Goal: Use online tool/utility: Use online tool/utility

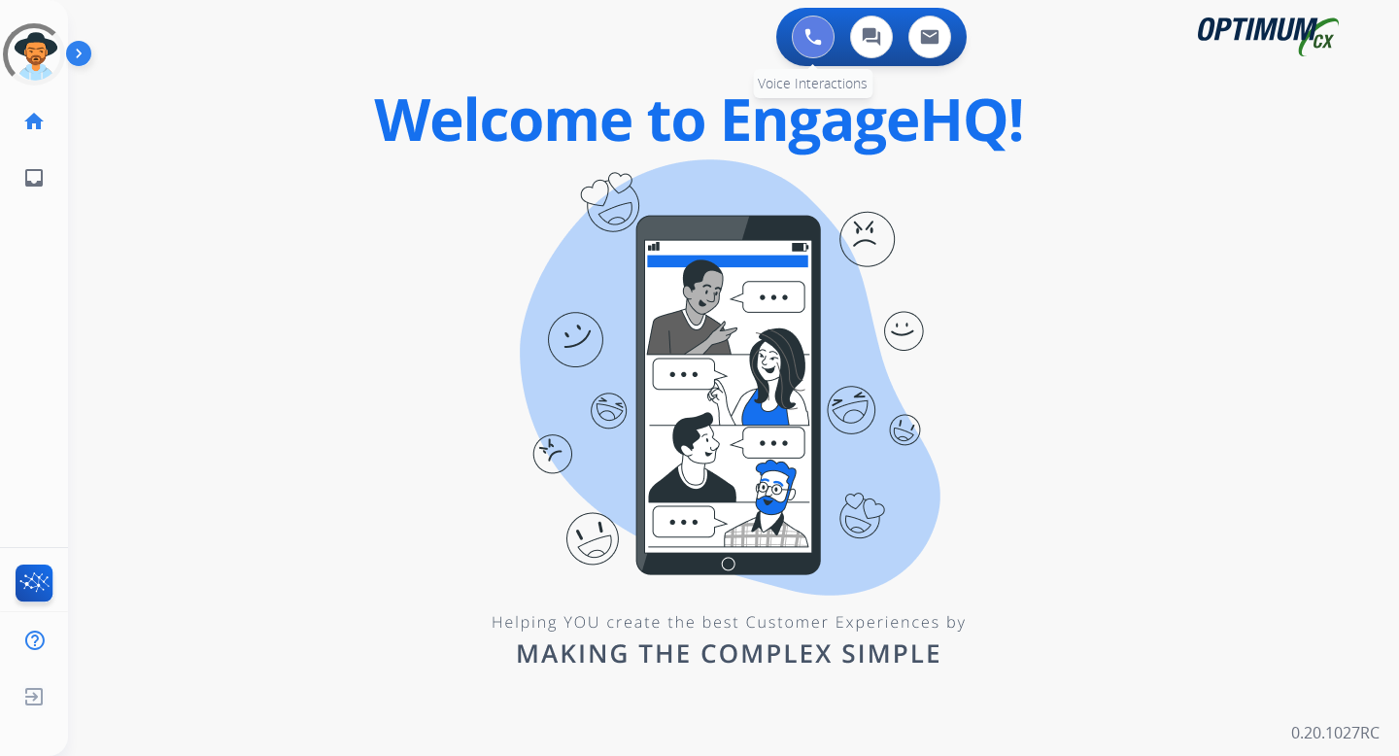
click at [814, 25] on button at bounding box center [813, 37] width 43 height 43
click at [815, 37] on img at bounding box center [813, 36] width 17 height 17
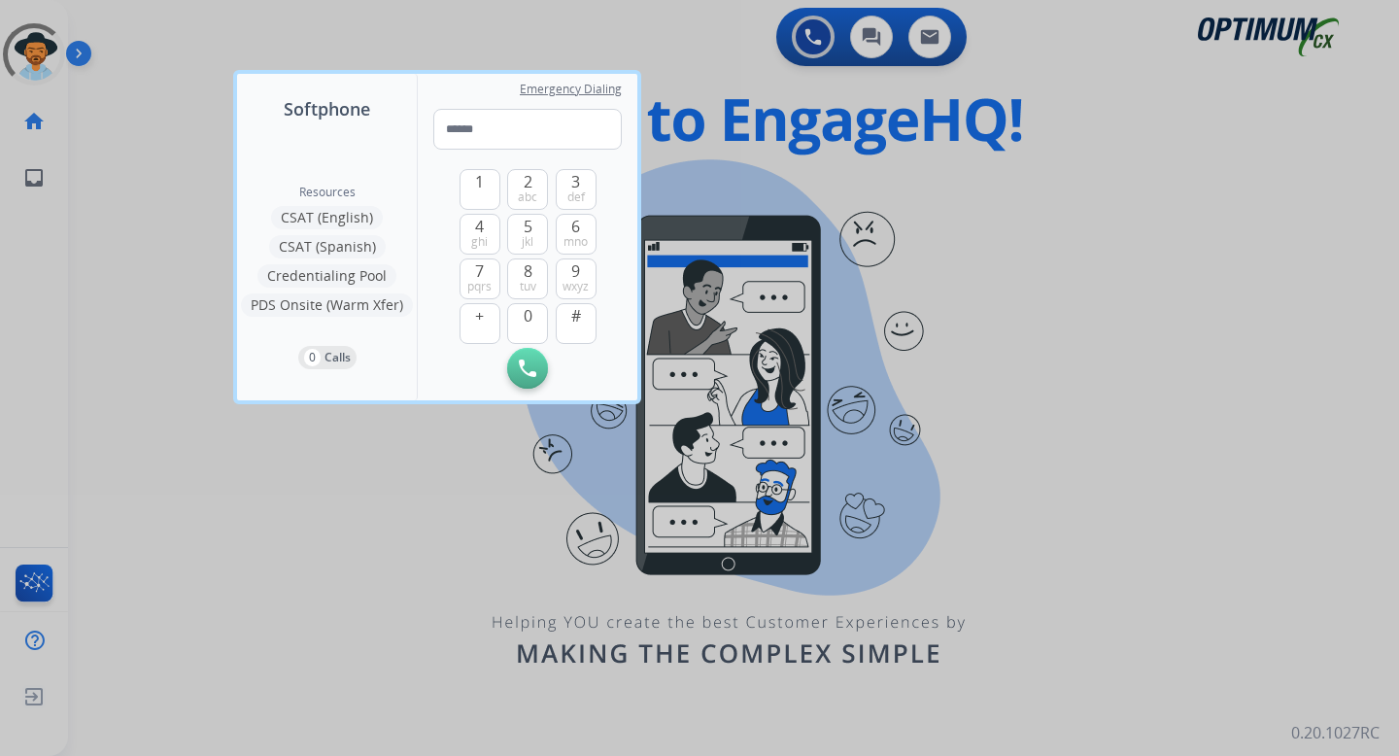
click at [344, 165] on div "Resources CSAT (English) CSAT (Spanish) Credentialing Pool PDS Onsite (Warm Xfe…" at bounding box center [327, 261] width 180 height 278
click at [1134, 195] on div at bounding box center [699, 378] width 1399 height 756
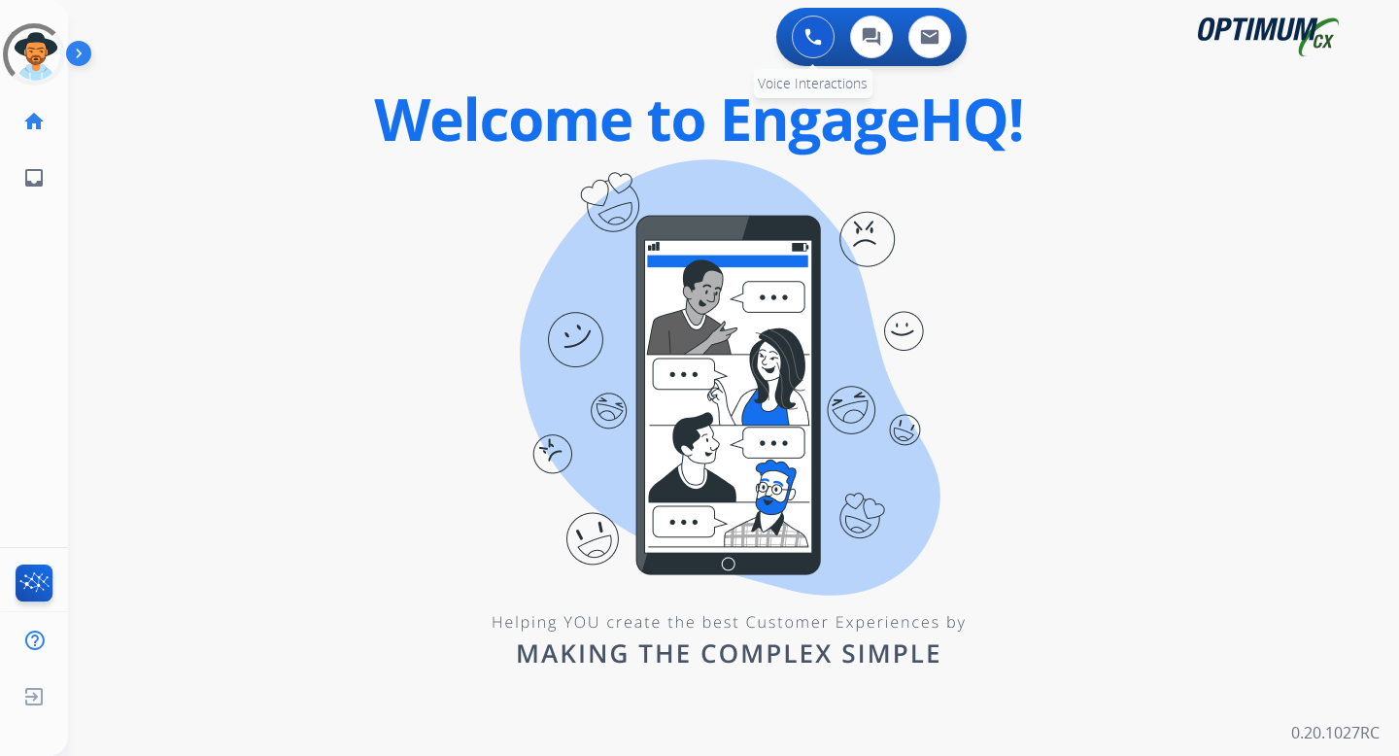
click at [826, 36] on button at bounding box center [813, 37] width 43 height 43
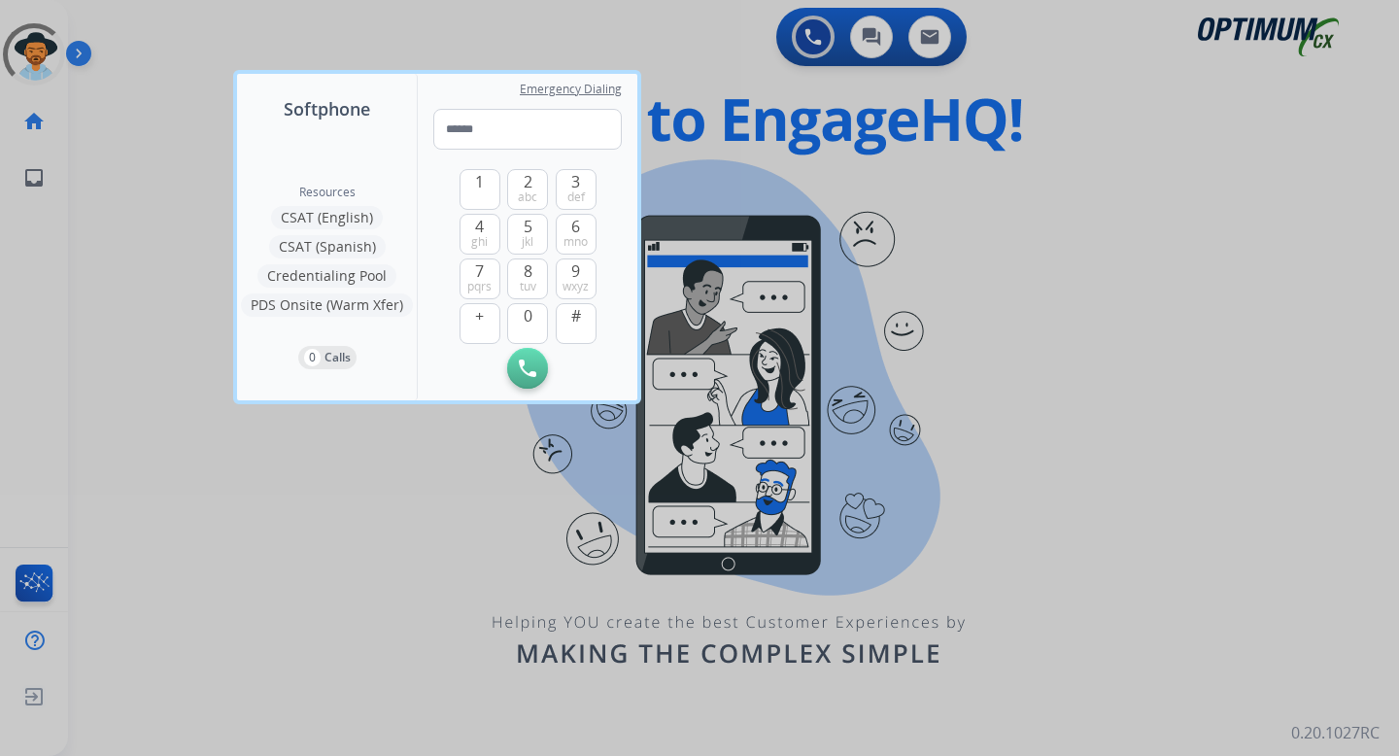
click at [794, 104] on div at bounding box center [699, 378] width 1399 height 756
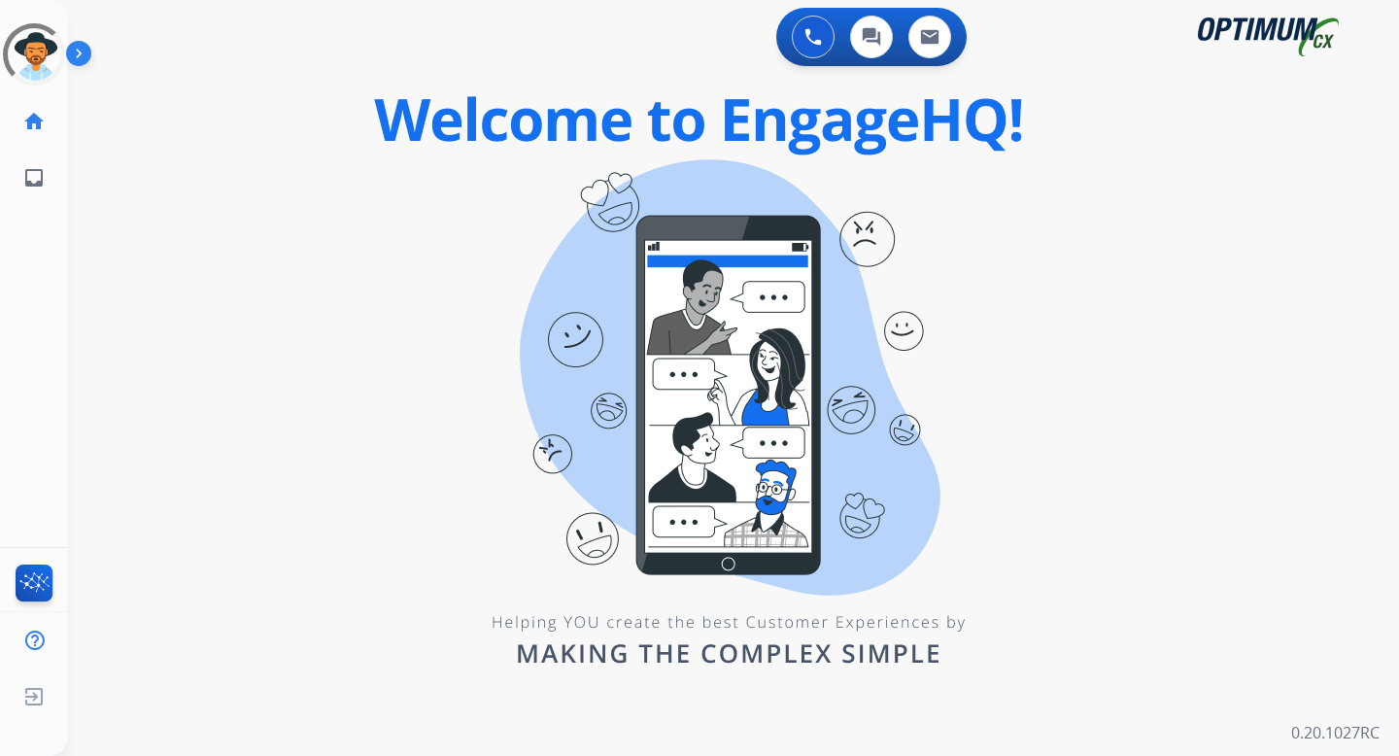
click at [1014, 253] on div "0 Voice Interactions 0 Chat Interactions 0 Email Interactions swap_horiz Break …" at bounding box center [733, 378] width 1331 height 756
click at [1075, 146] on div "swap_horiz Break voice bridge close_fullscreen Connect 3-Way Call merge_type Se…" at bounding box center [710, 116] width 1285 height 93
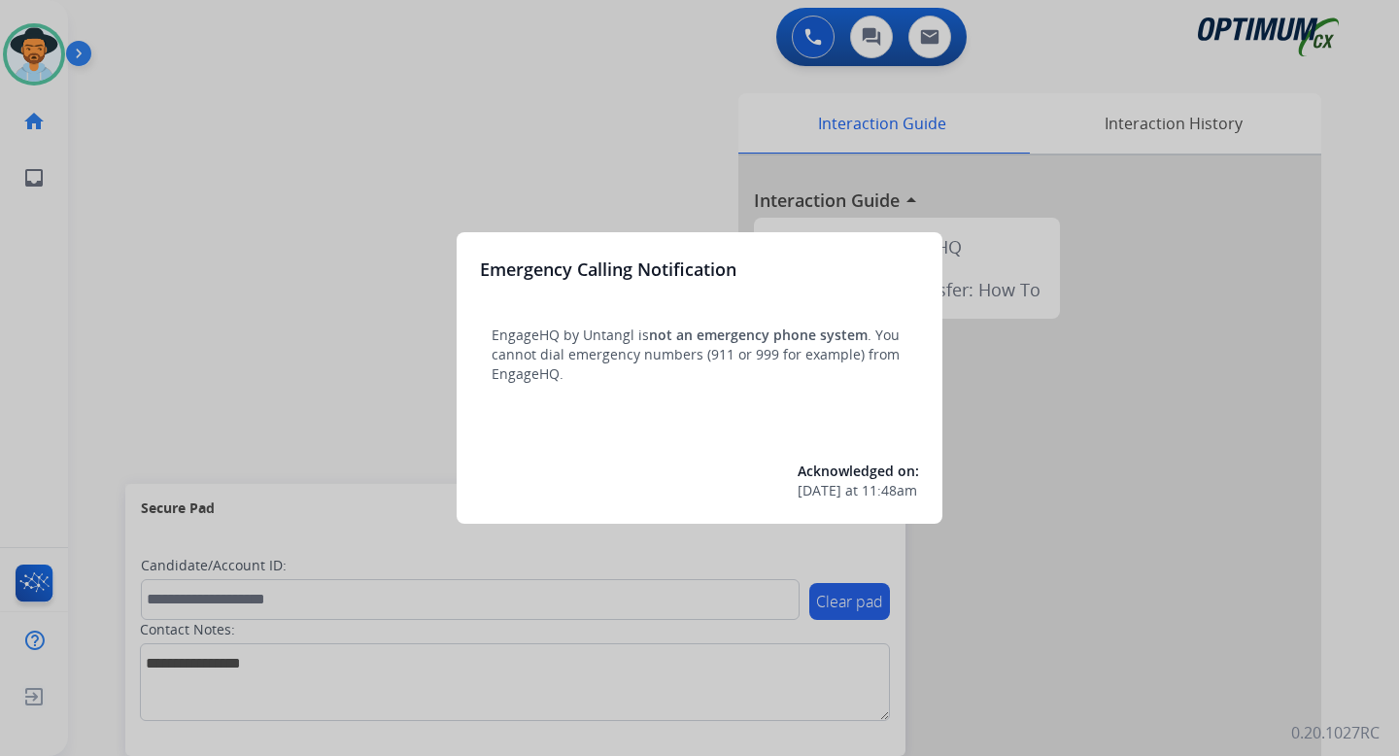
click at [916, 79] on div at bounding box center [699, 378] width 1399 height 756
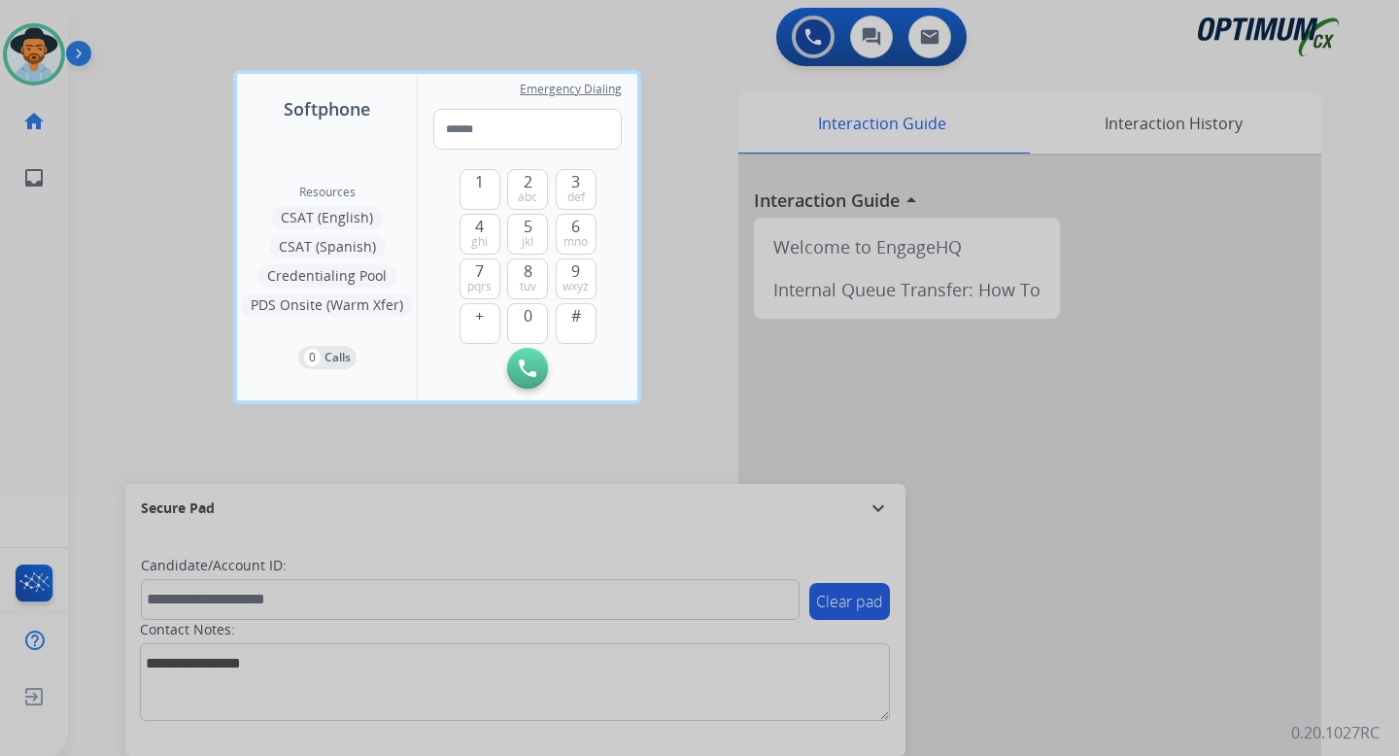
click at [741, 177] on div at bounding box center [699, 378] width 1399 height 756
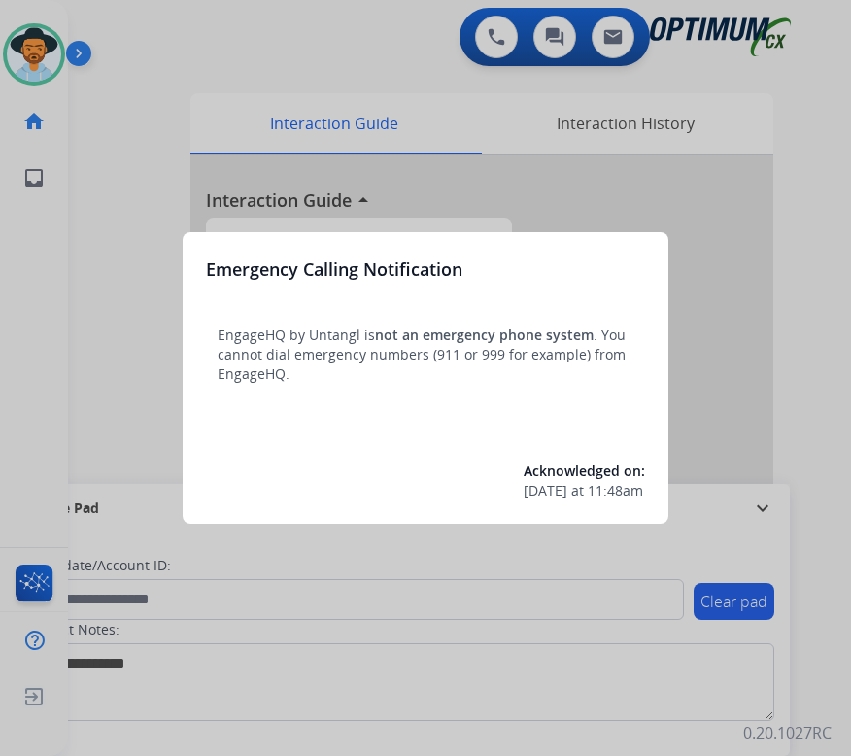
click at [764, 321] on div at bounding box center [425, 378] width 851 height 756
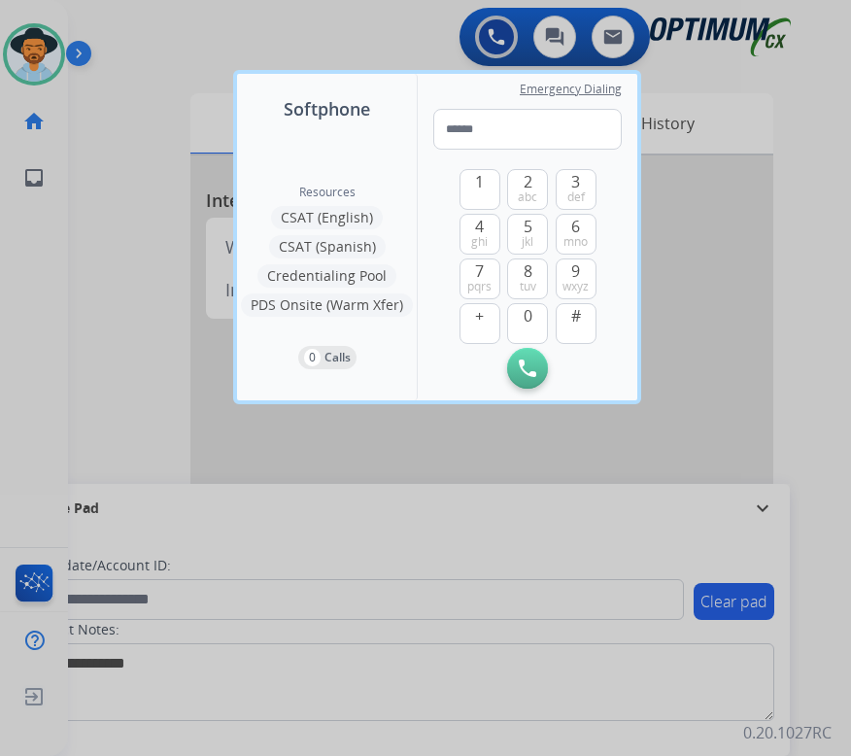
click at [786, 377] on div at bounding box center [425, 378] width 851 height 756
